Goal: Check status: Check status

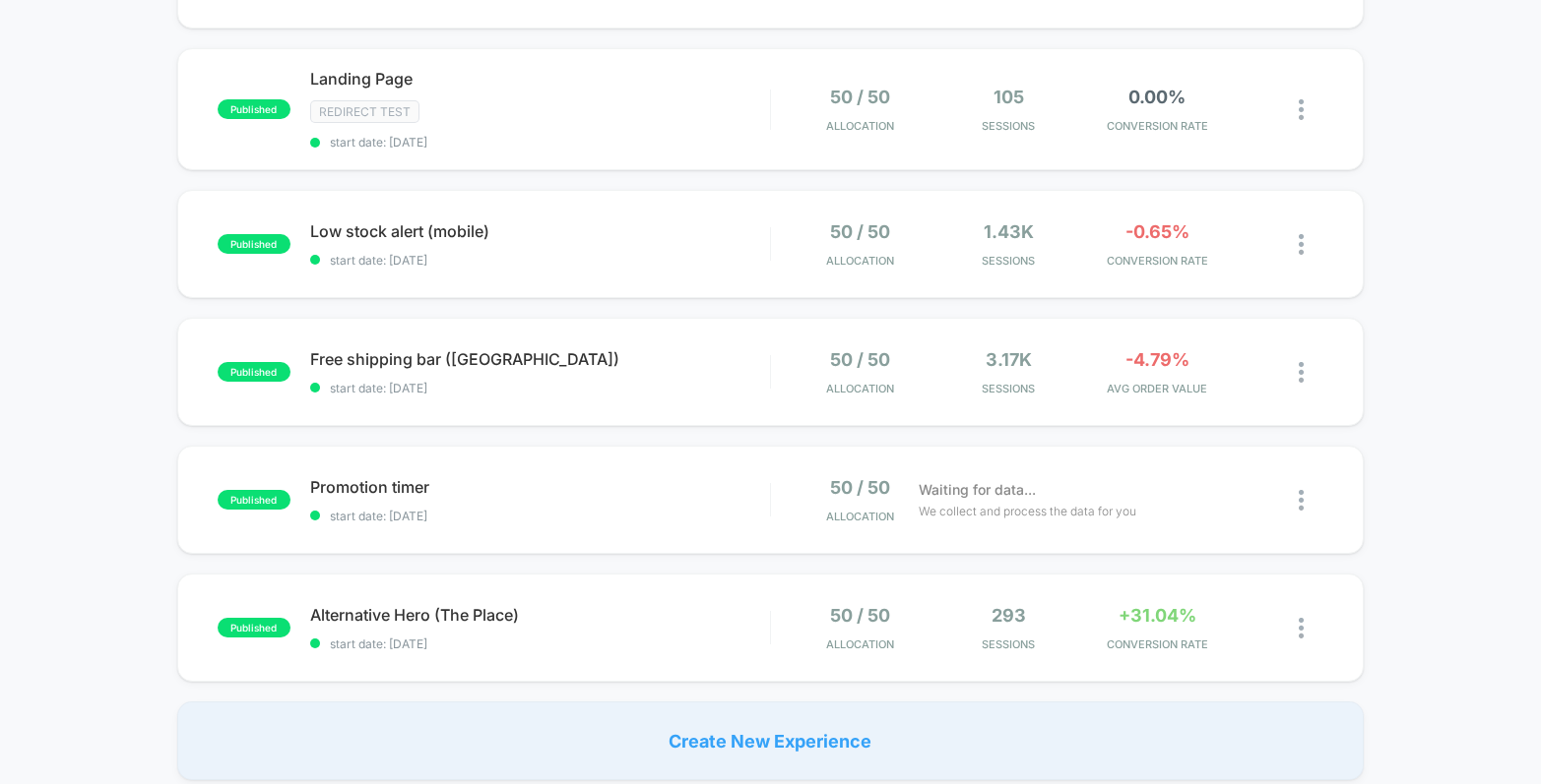
scroll to position [296, 0]
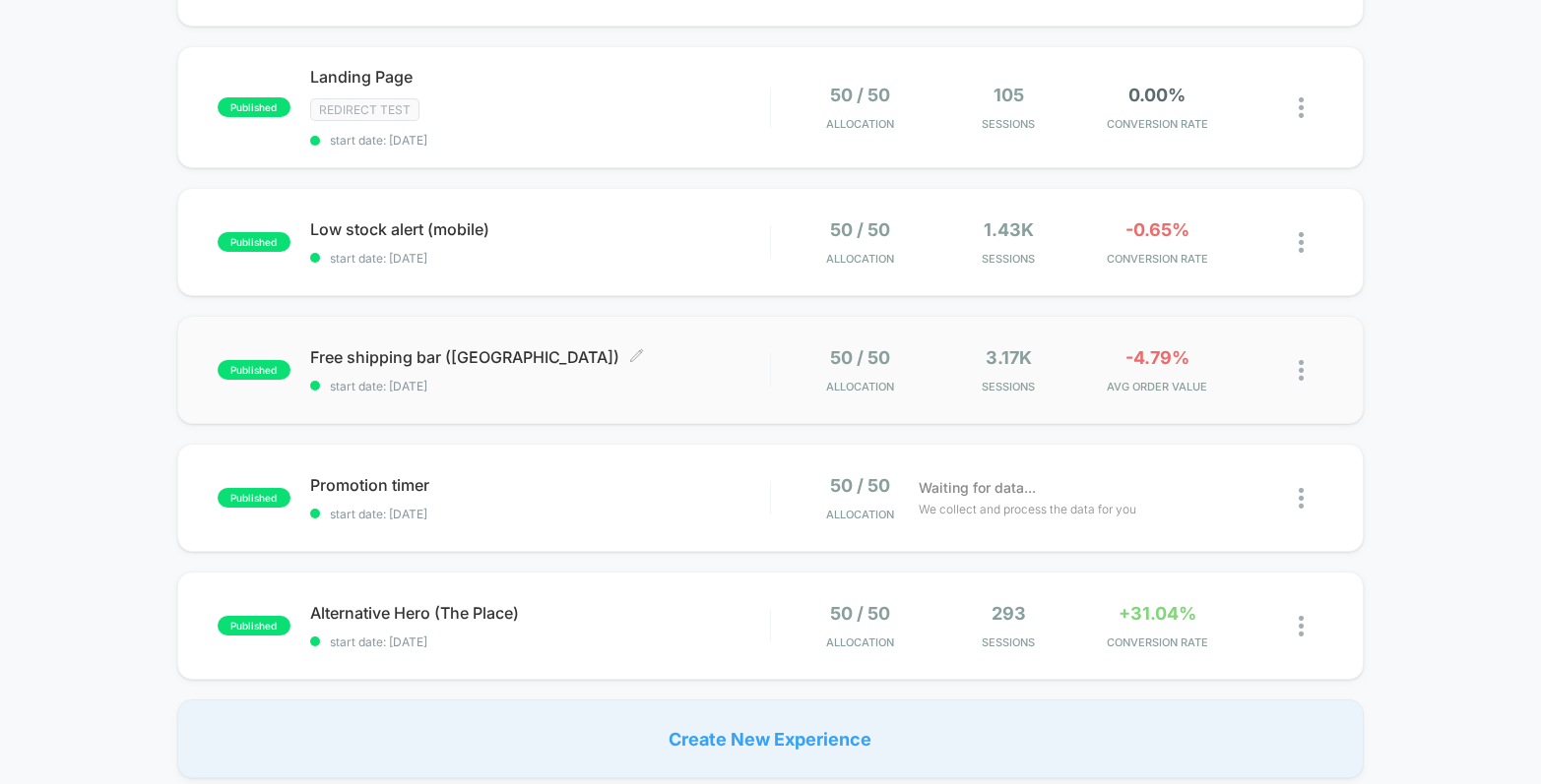
click at [730, 360] on span "Free shipping bar ([GEOGRAPHIC_DATA]) Click to edit experience details" at bounding box center [539, 358] width 460 height 20
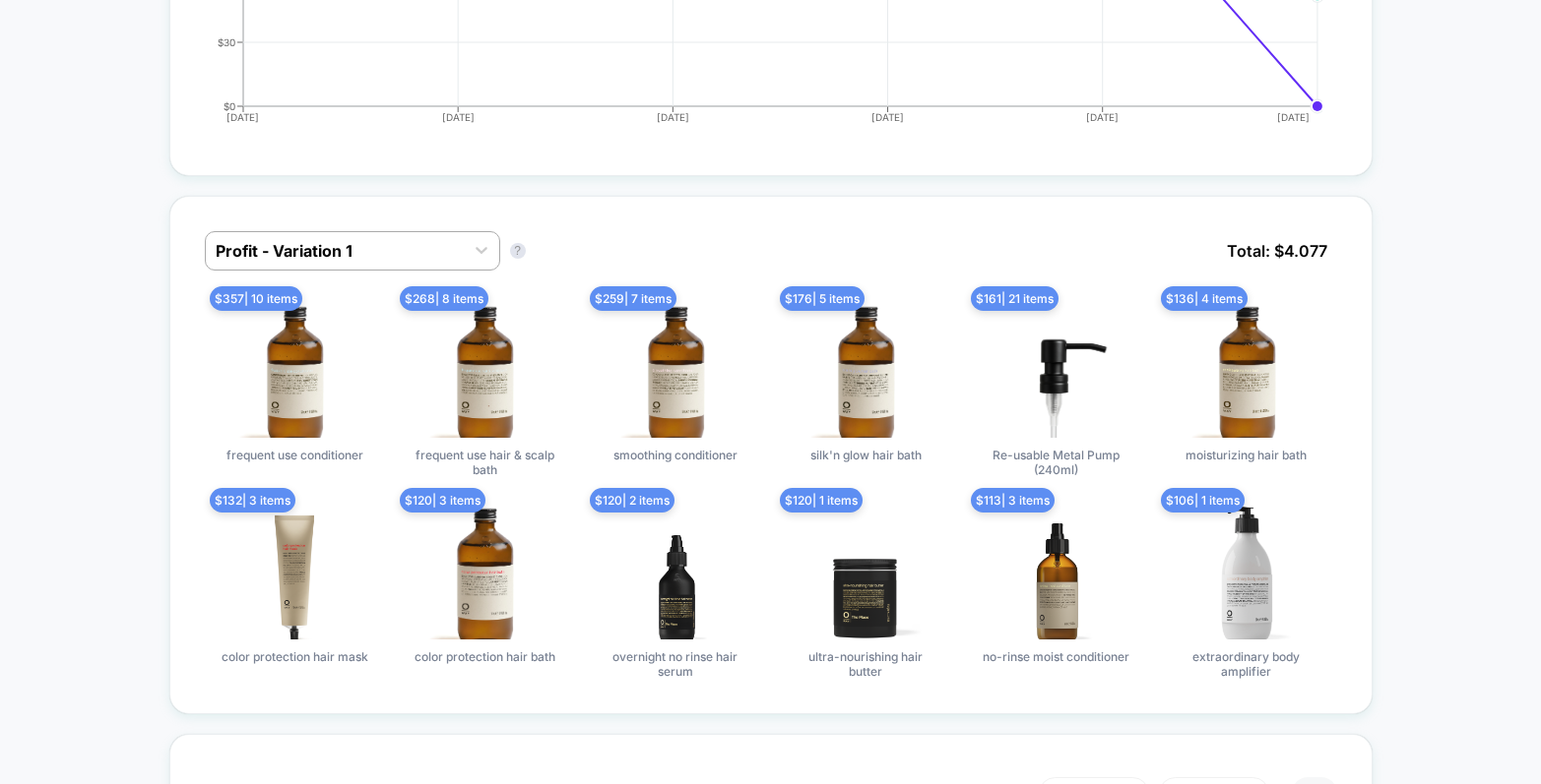
scroll to position [1166, 0]
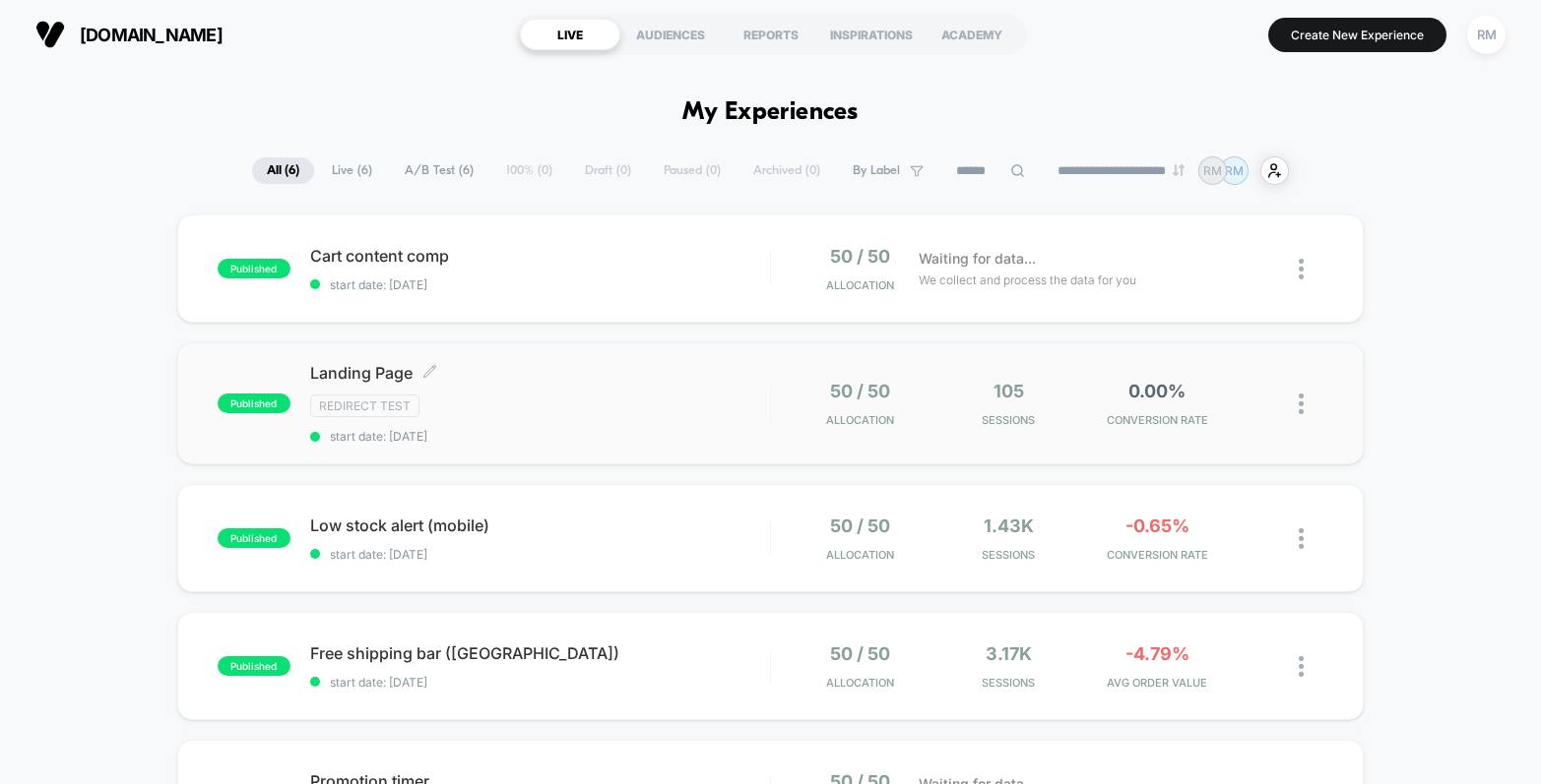
click at [663, 396] on div "Redirect Test" at bounding box center [539, 405] width 460 height 23
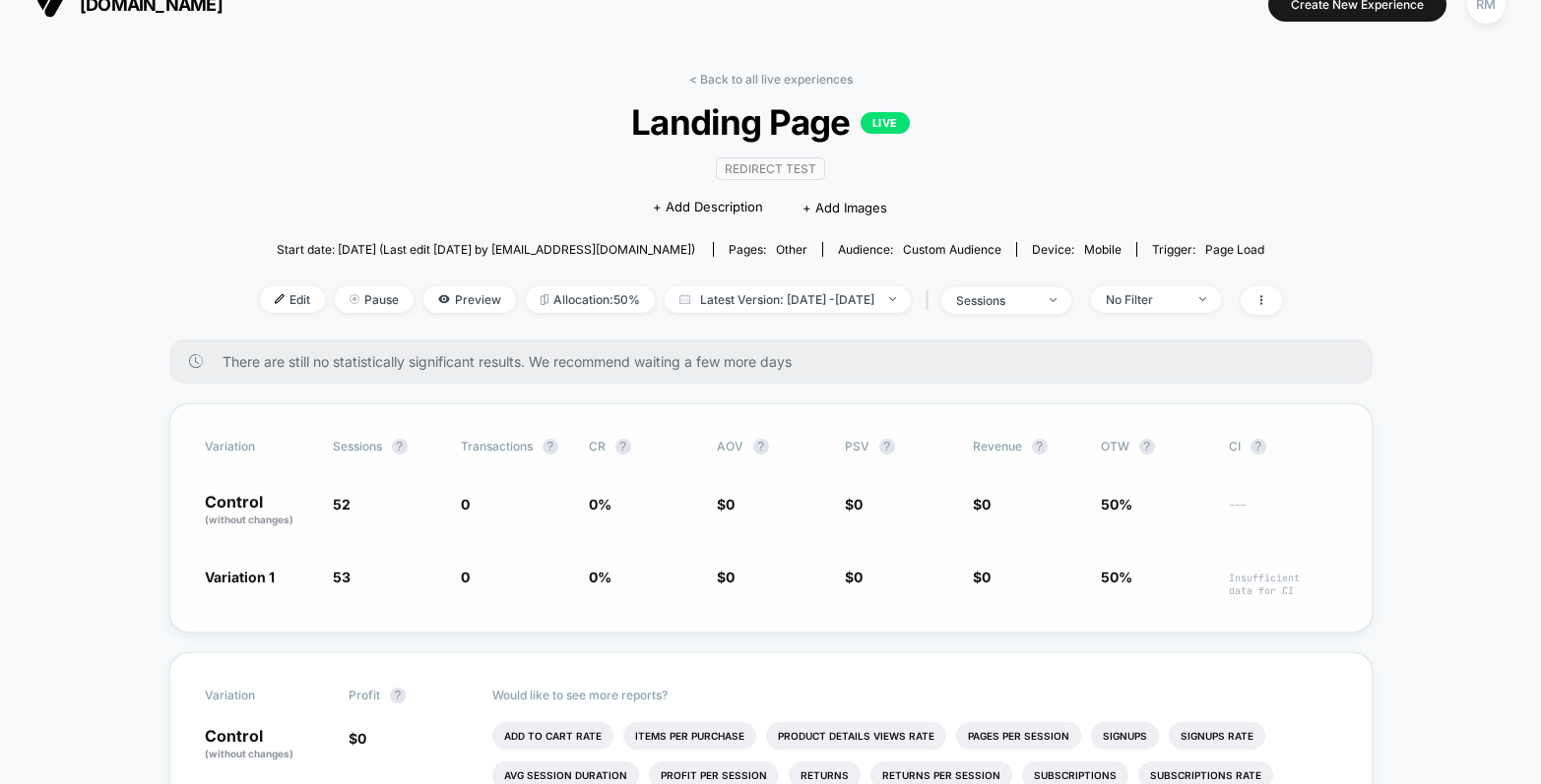
scroll to position [29, 0]
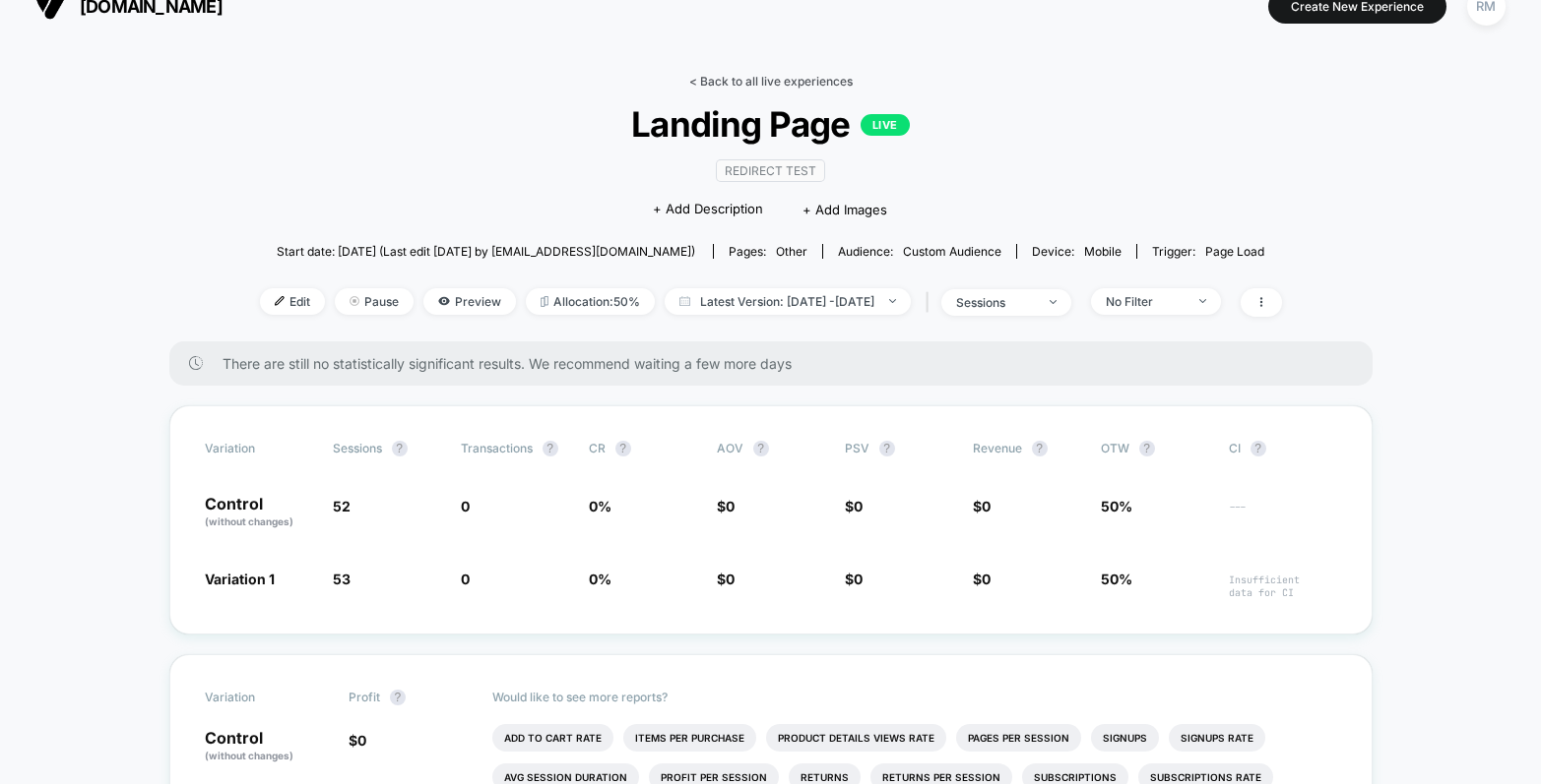
click at [769, 81] on link "< Back to all live experiences" at bounding box center [770, 81] width 163 height 15
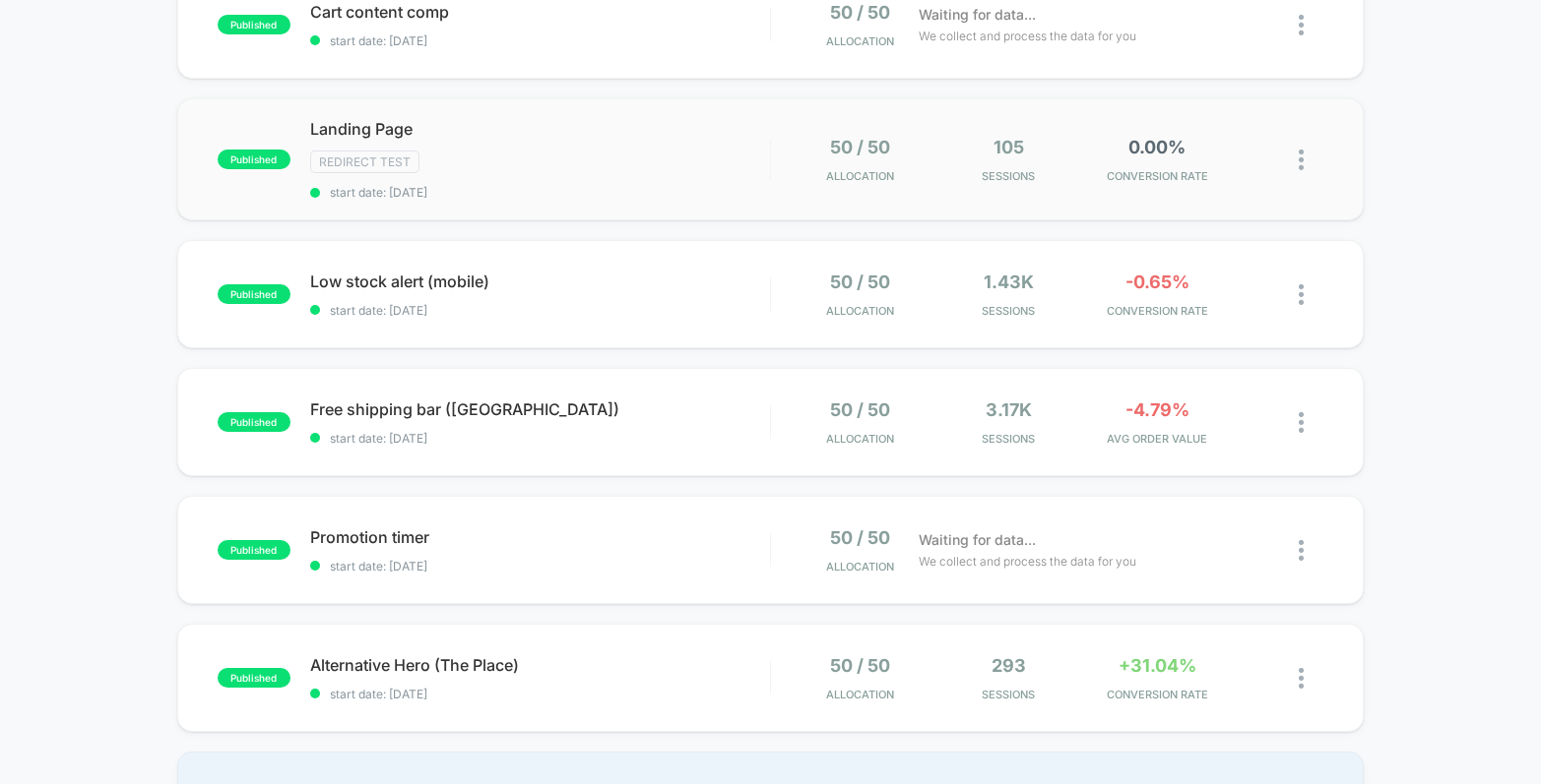
scroll to position [339, 0]
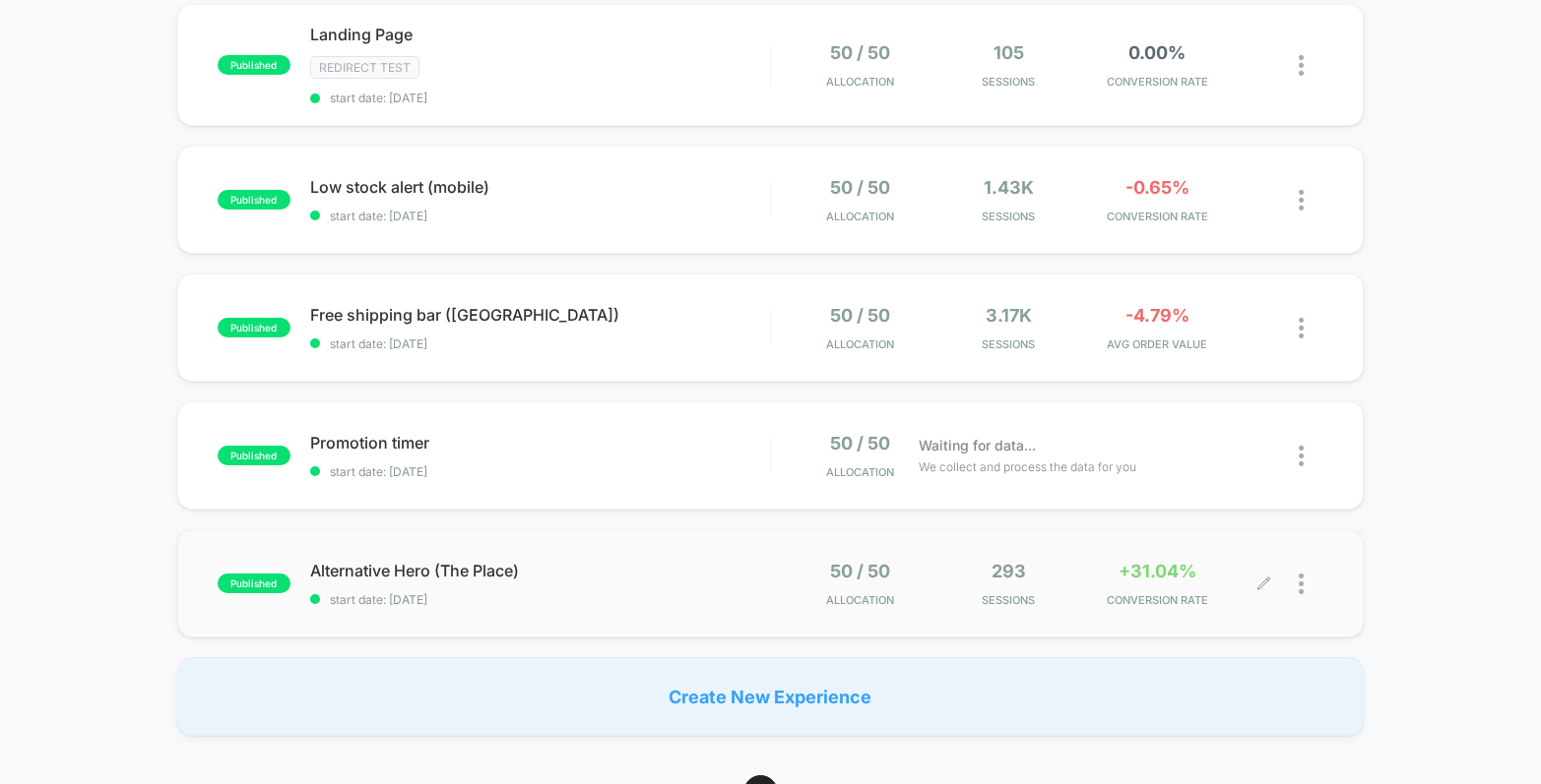
click at [778, 593] on div "50 / 50 Allocation 293 Sessions +31.04% CONVERSION RATE" at bounding box center [1047, 584] width 552 height 46
